Goal: Task Accomplishment & Management: Use online tool/utility

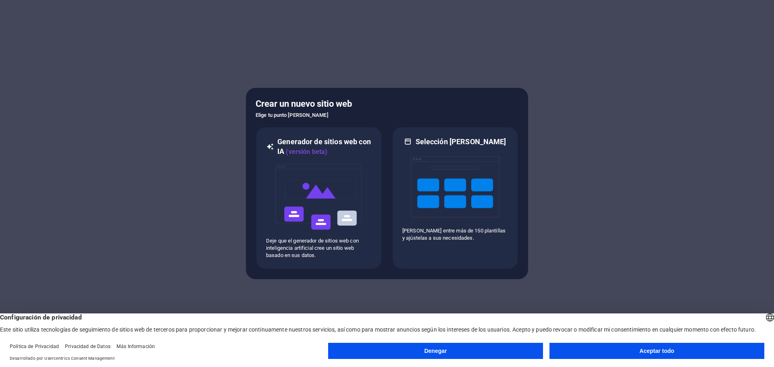
click at [613, 354] on button "Aceptar todo" at bounding box center [657, 351] width 215 height 16
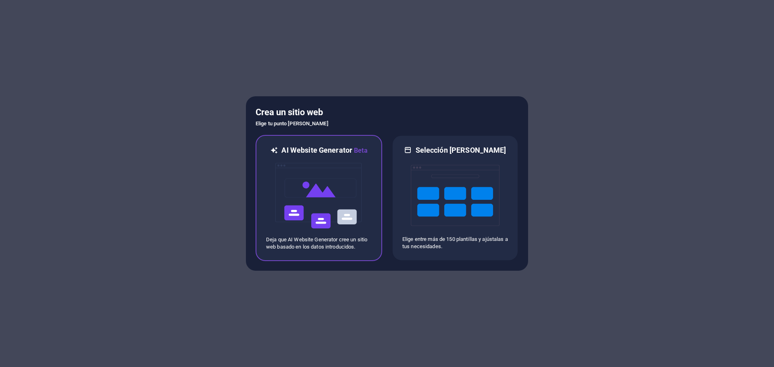
click at [335, 177] on img at bounding box center [319, 196] width 89 height 81
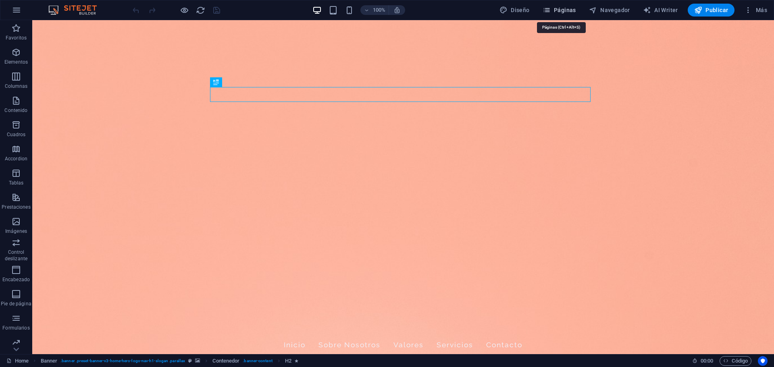
click at [570, 11] on span "Páginas" at bounding box center [559, 10] width 33 height 8
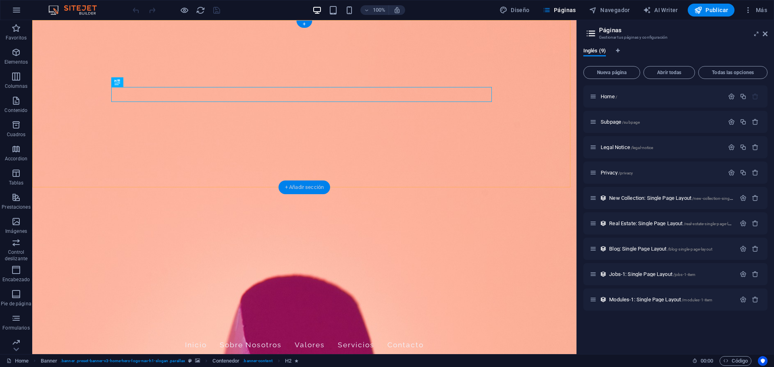
click at [311, 187] on div "+ Añadir sección" at bounding box center [305, 188] width 52 height 14
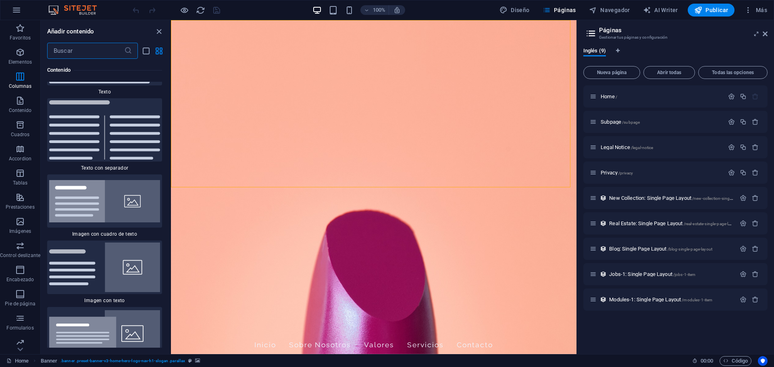
scroll to position [2606, 0]
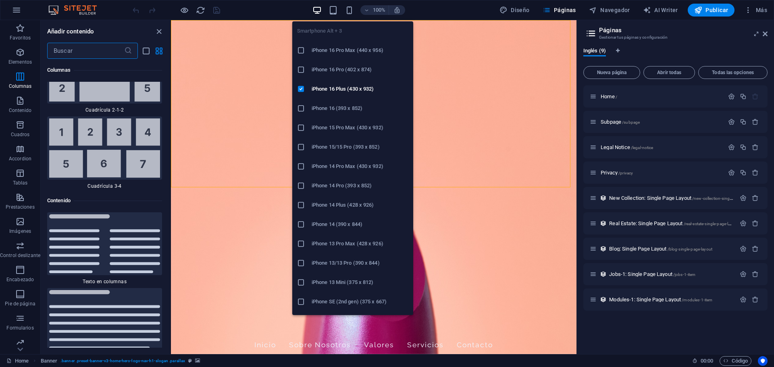
click at [348, 266] on h6 "iPhone 13/13 Pro (390 x 844)" at bounding box center [360, 264] width 97 height 10
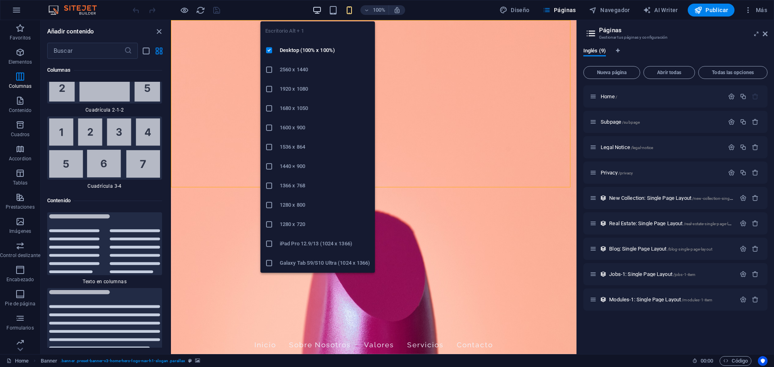
click at [319, 13] on icon "button" at bounding box center [317, 10] width 9 height 9
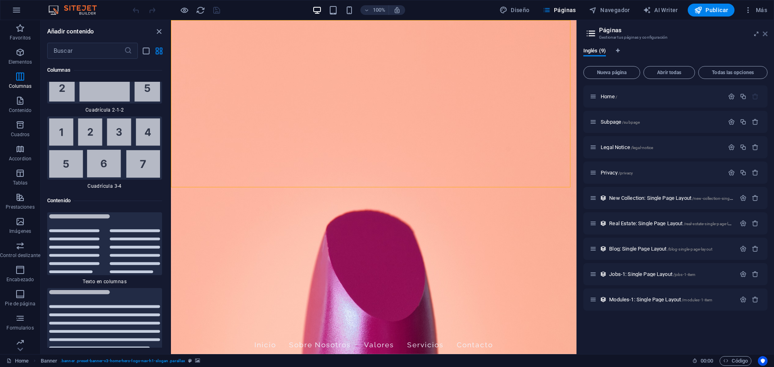
click at [766, 31] on icon at bounding box center [765, 34] width 5 height 6
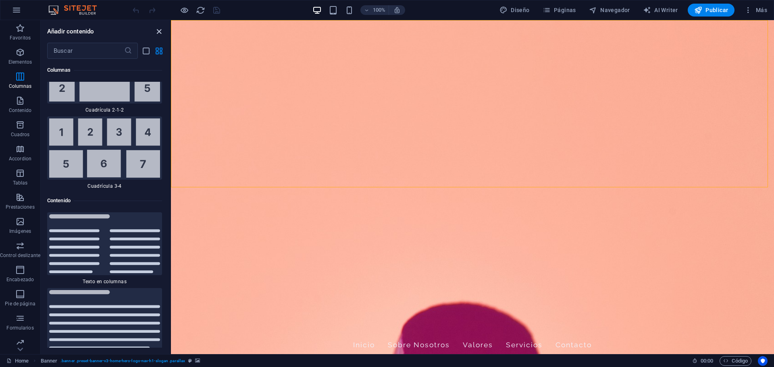
click at [160, 33] on icon "close panel" at bounding box center [158, 31] width 9 height 9
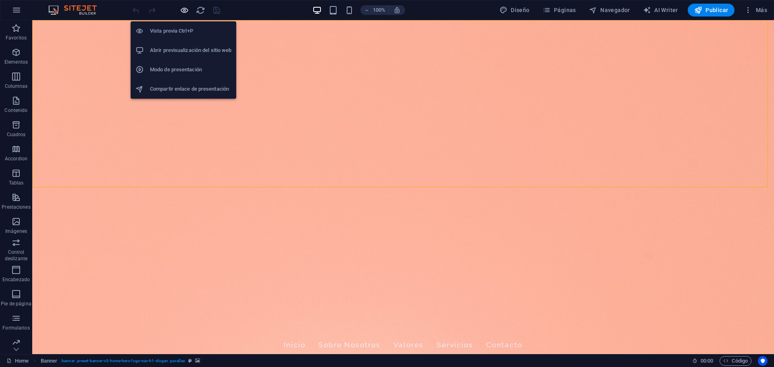
click at [186, 13] on icon "button" at bounding box center [184, 10] width 9 height 9
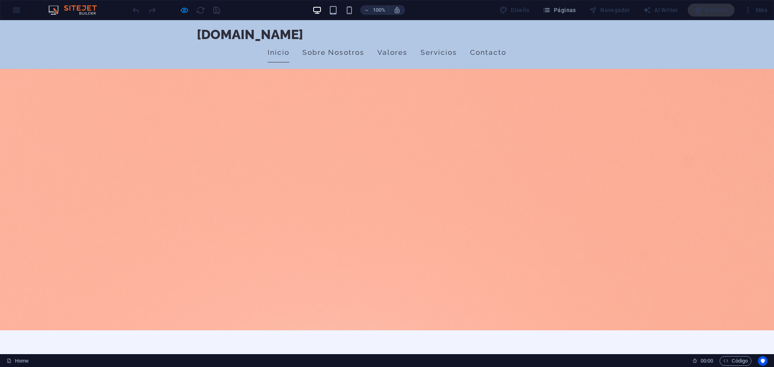
scroll to position [0, 0]
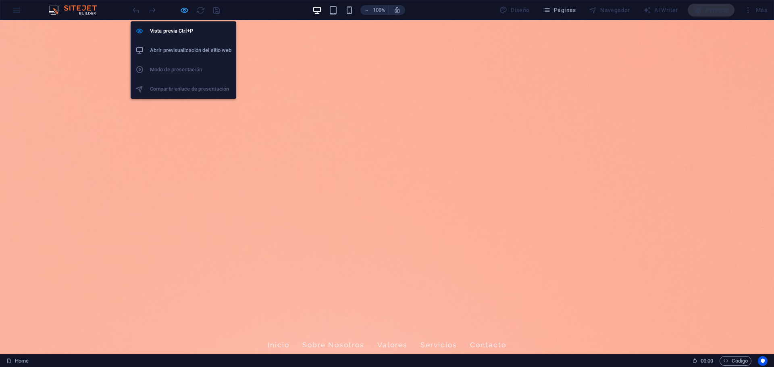
click at [184, 8] on icon "button" at bounding box center [184, 10] width 9 height 9
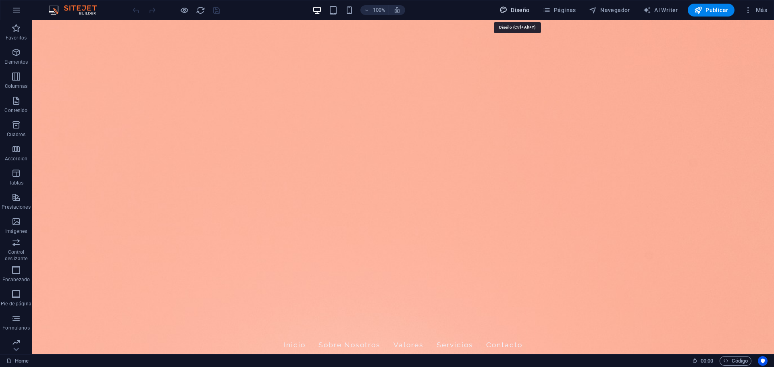
click at [515, 11] on span "Diseño" at bounding box center [515, 10] width 30 height 8
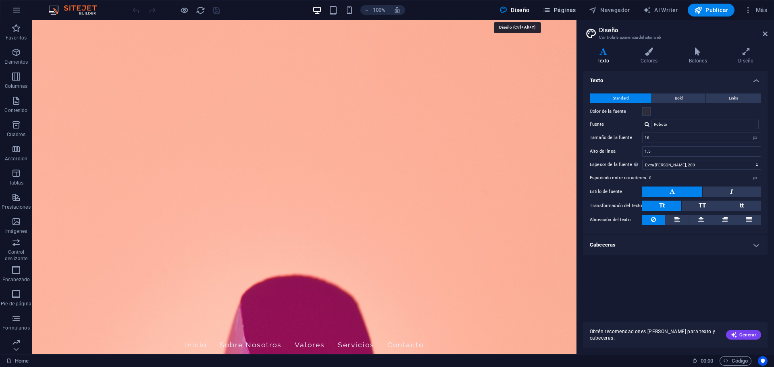
click at [560, 7] on span "Páginas" at bounding box center [559, 10] width 33 height 8
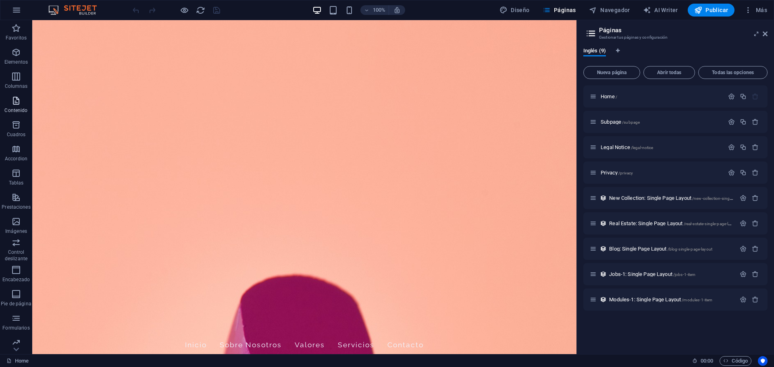
click at [19, 106] on span "Contenido" at bounding box center [16, 105] width 32 height 19
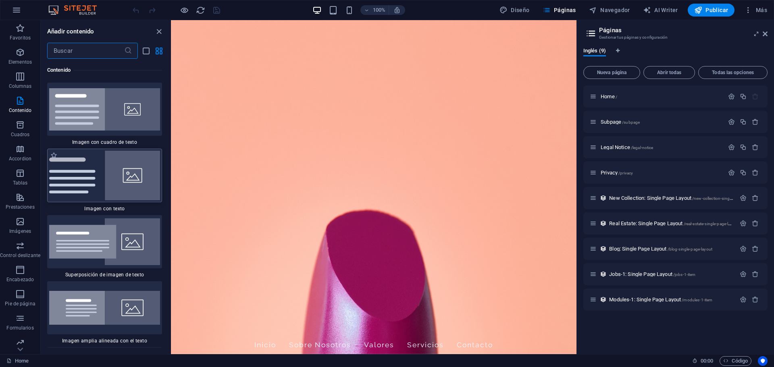
scroll to position [2992, 0]
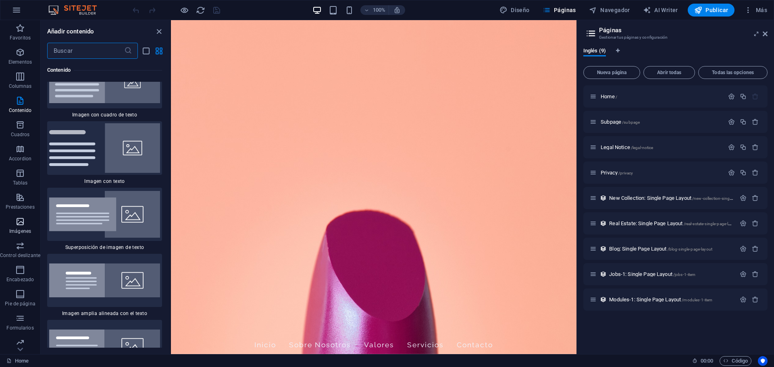
click at [22, 219] on icon "button" at bounding box center [20, 222] width 10 height 10
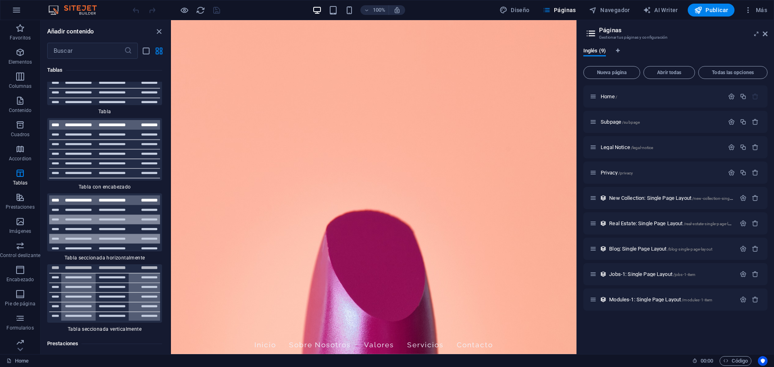
scroll to position [5633, 0]
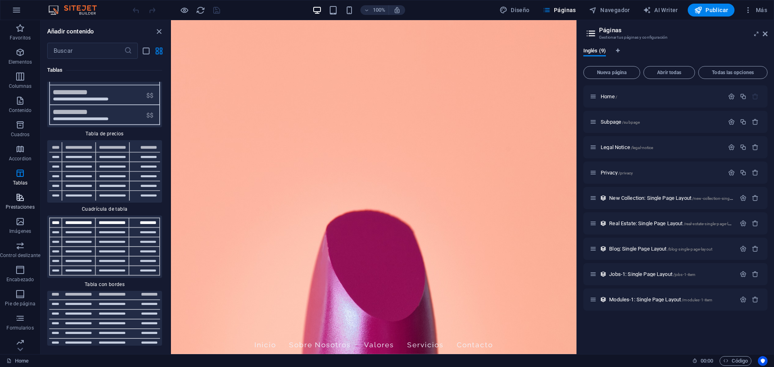
click at [22, 209] on p "Prestaciones" at bounding box center [20, 207] width 29 height 6
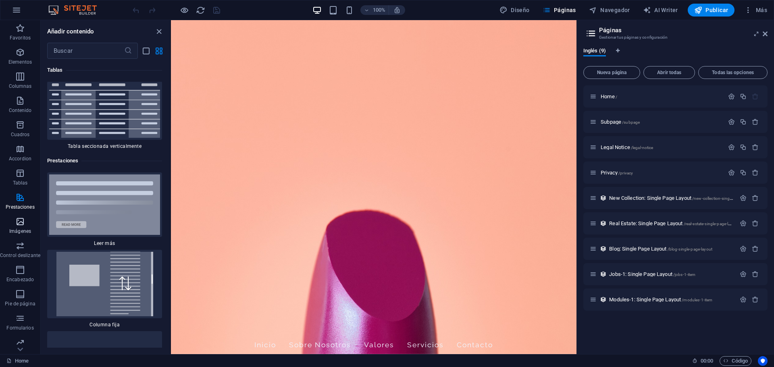
click at [19, 221] on icon "button" at bounding box center [20, 222] width 10 height 10
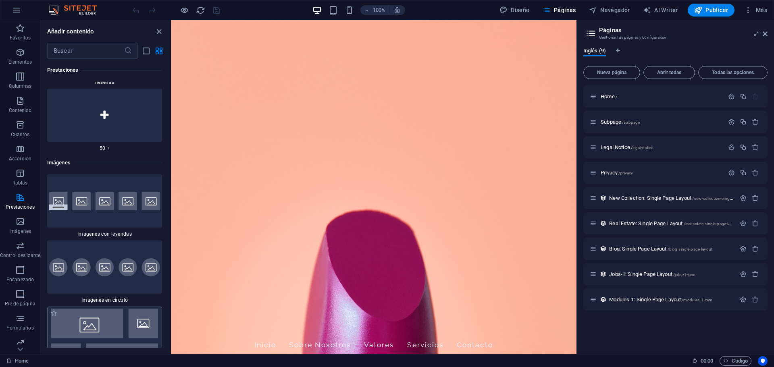
scroll to position [8013, 0]
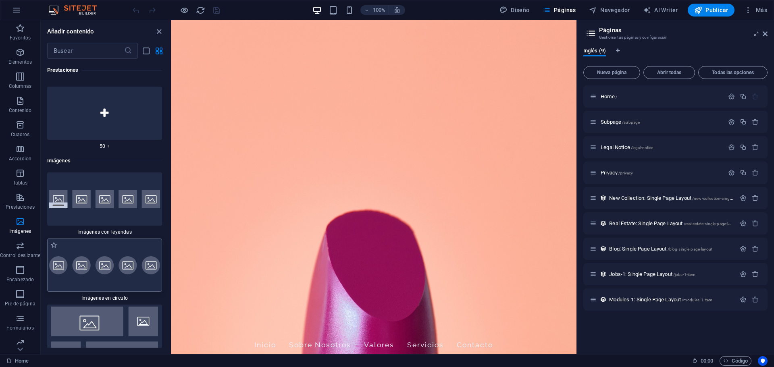
click at [113, 257] on img at bounding box center [104, 266] width 111 height 18
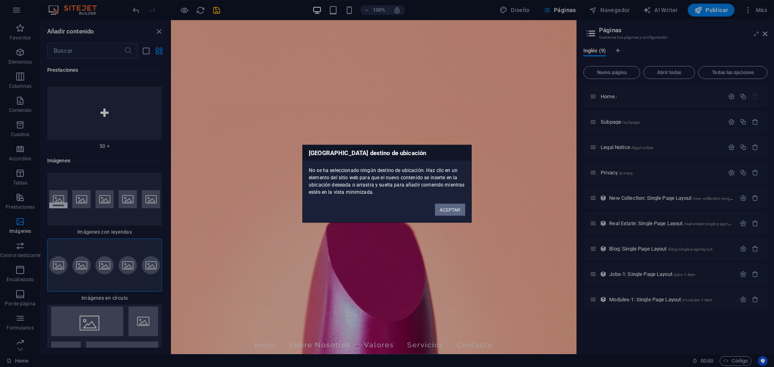
click at [450, 209] on button "ACEPTAR" at bounding box center [450, 210] width 30 height 12
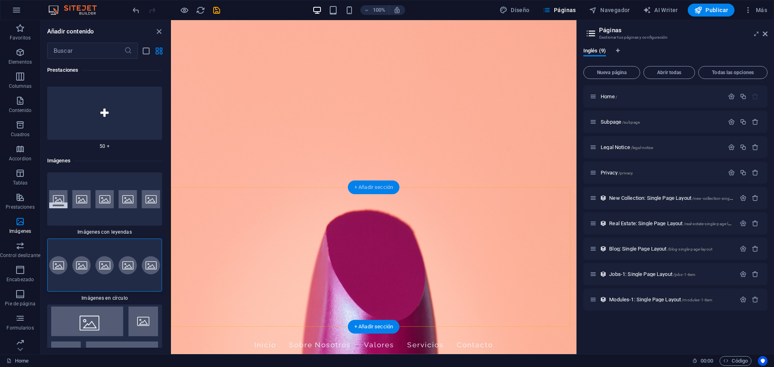
click at [383, 188] on div "+ Añadir sección" at bounding box center [374, 188] width 52 height 14
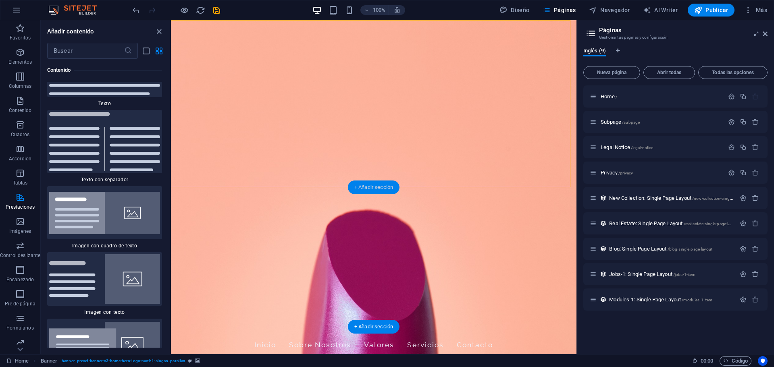
scroll to position [2709, 0]
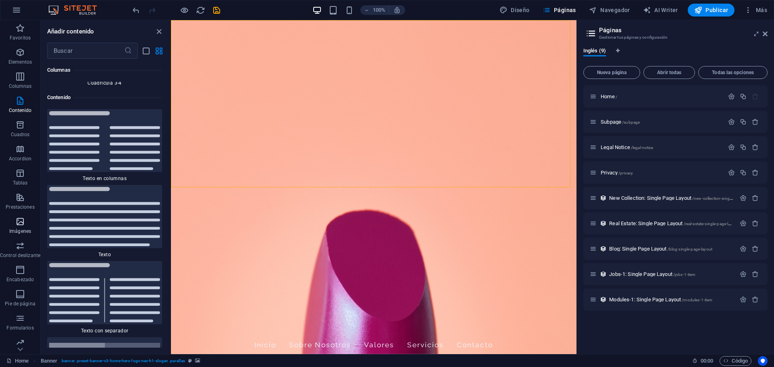
click at [23, 230] on p "Imágenes" at bounding box center [20, 231] width 22 height 6
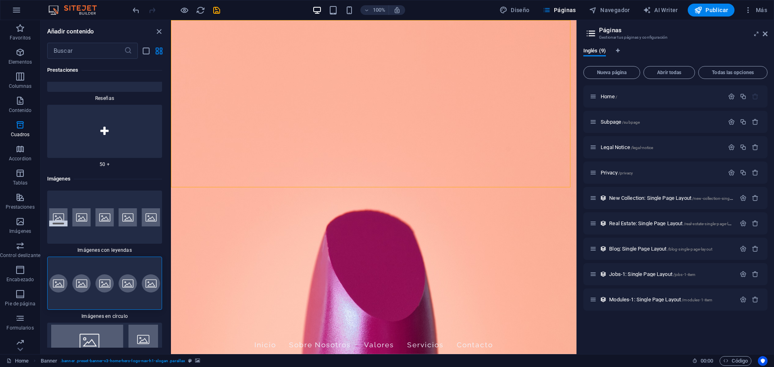
scroll to position [8013, 0]
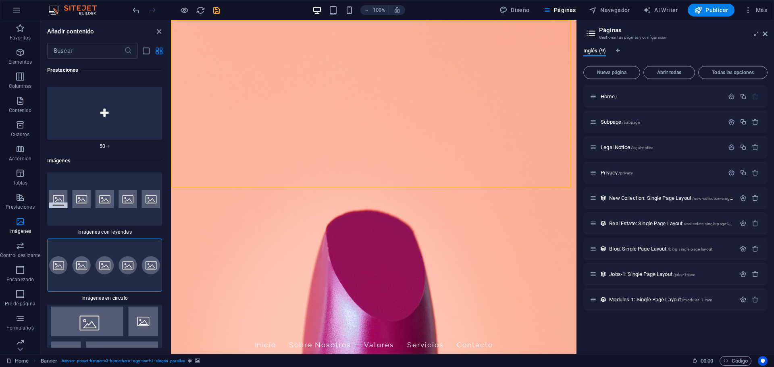
click at [107, 257] on img at bounding box center [104, 266] width 111 height 18
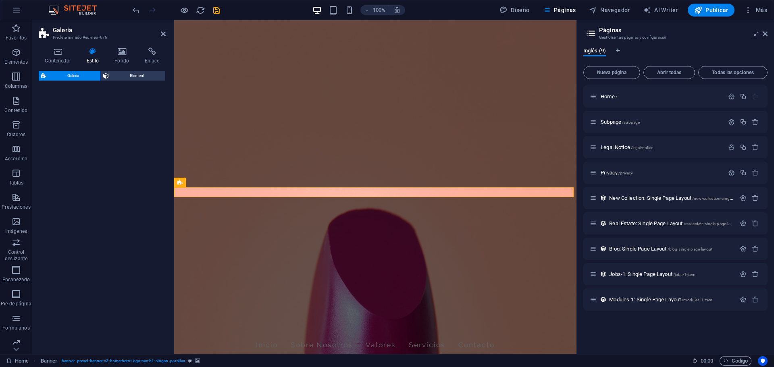
select select "rem"
select select "preset-gallery-v3-circle"
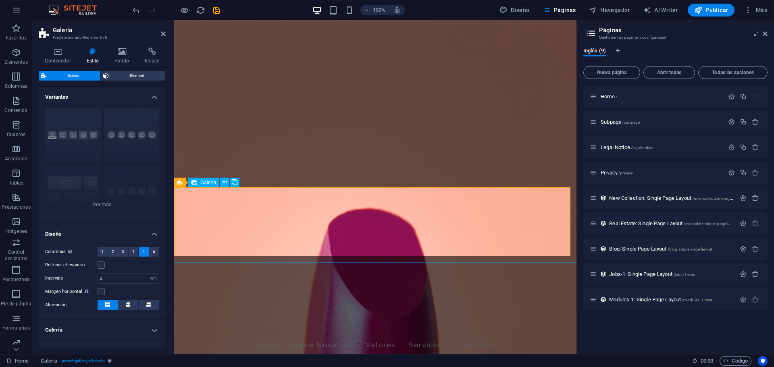
click at [204, 180] on span "Galería" at bounding box center [208, 182] width 16 height 5
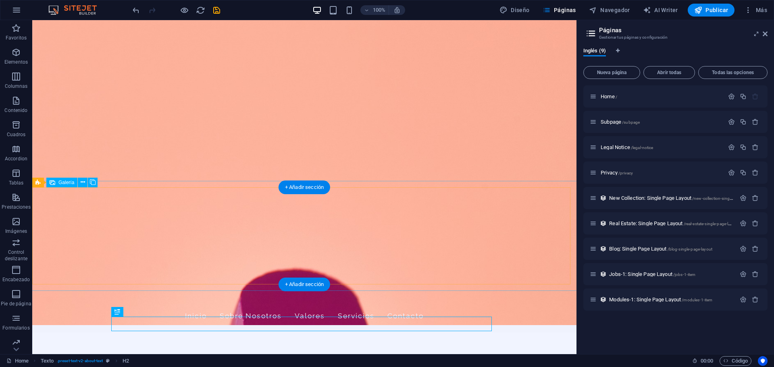
scroll to position [40, 0]
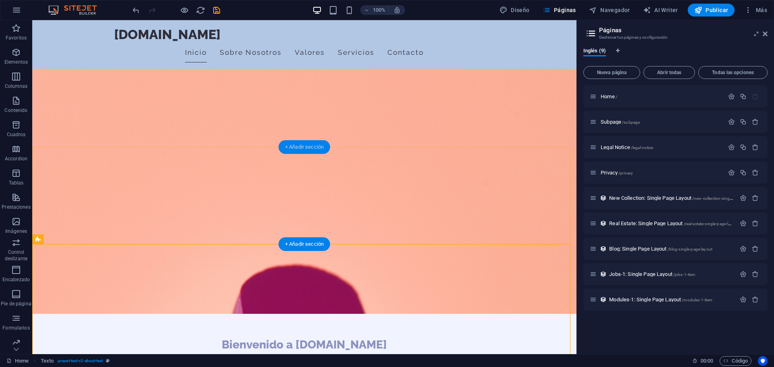
click at [303, 146] on div "+ Añadir sección" at bounding box center [305, 147] width 52 height 14
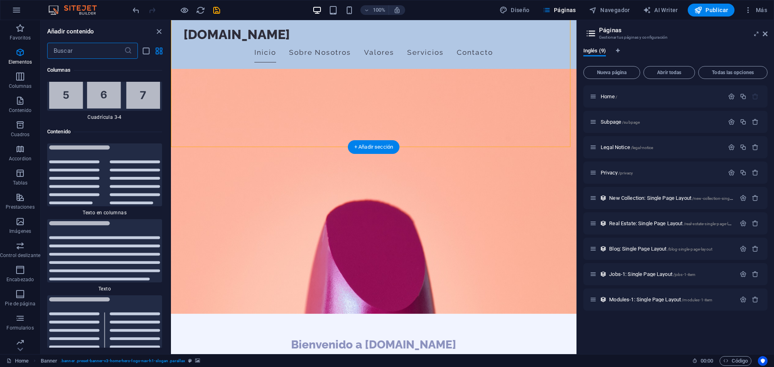
scroll to position [2709, 0]
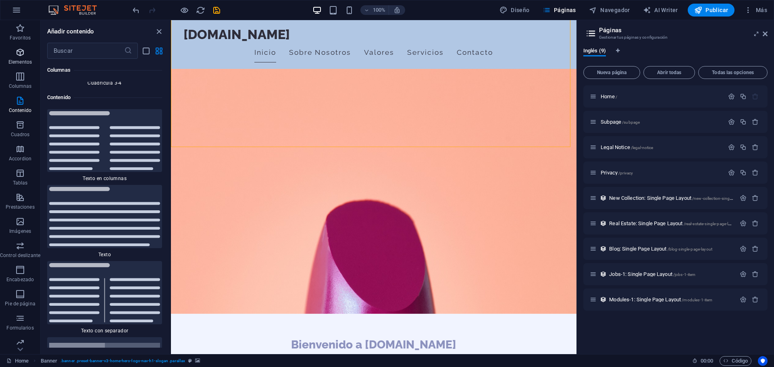
click at [18, 58] on span "Elementos" at bounding box center [20, 57] width 40 height 19
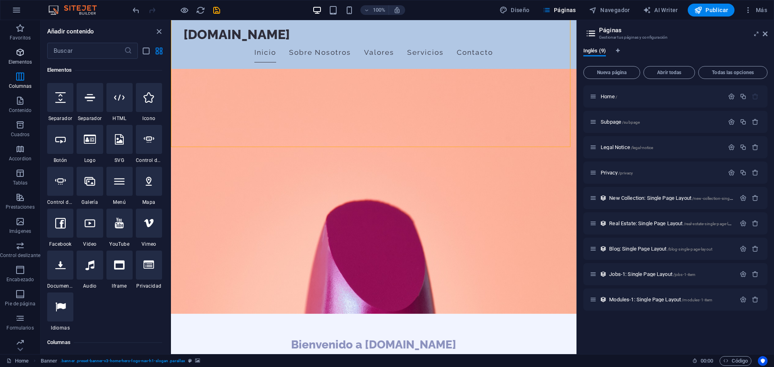
scroll to position [152, 0]
